Goal: Task Accomplishment & Management: Manage account settings

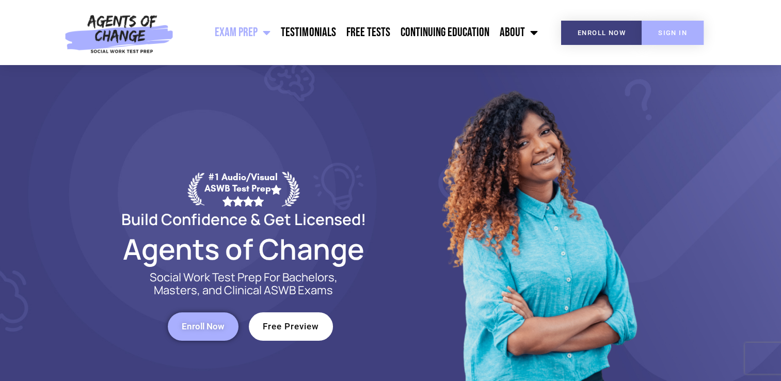
click at [680, 36] on link "SIGN IN" at bounding box center [673, 33] width 62 height 24
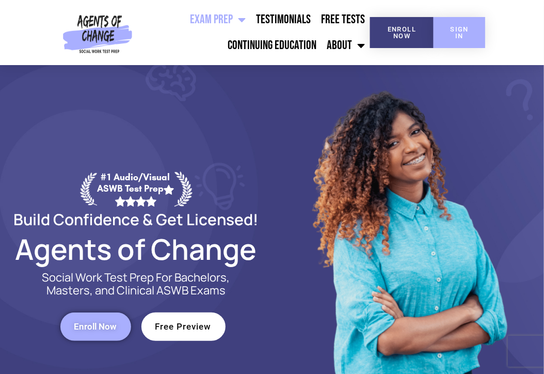
click at [444, 37] on link "SIGN IN" at bounding box center [460, 32] width 52 height 31
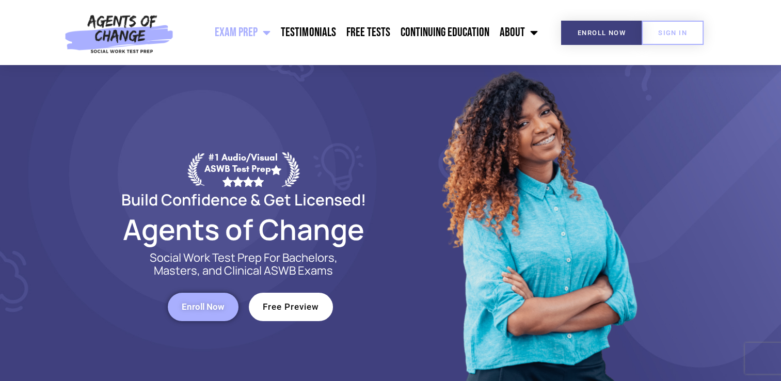
scroll to position [20, 0]
click at [672, 39] on link "SIGN IN" at bounding box center [673, 33] width 62 height 24
